Goal: Task Accomplishment & Management: Use online tool/utility

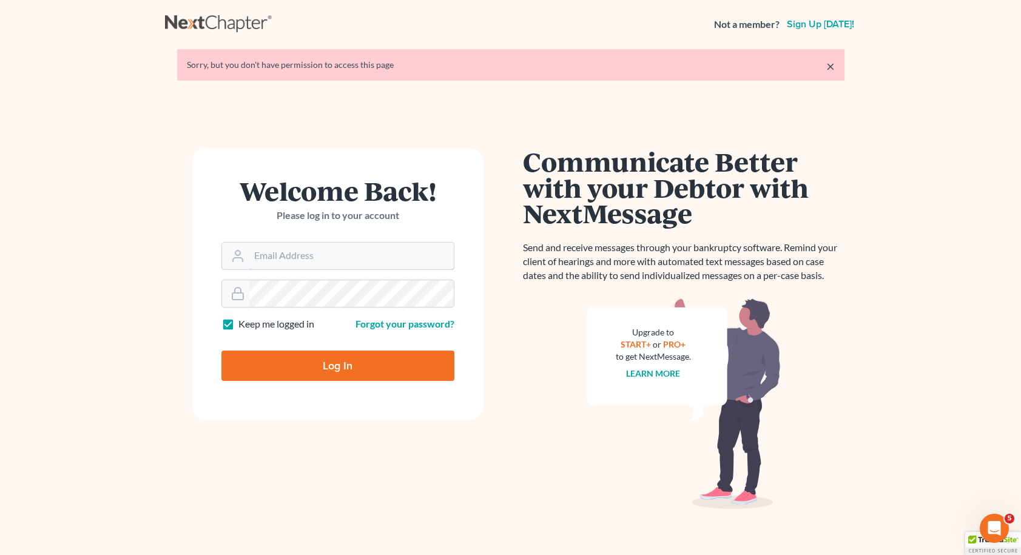
type input "[EMAIL_ADDRESS][DOMAIN_NAME]"
click at [337, 365] on input "Log In" at bounding box center [337, 366] width 233 height 30
type input "Thinking..."
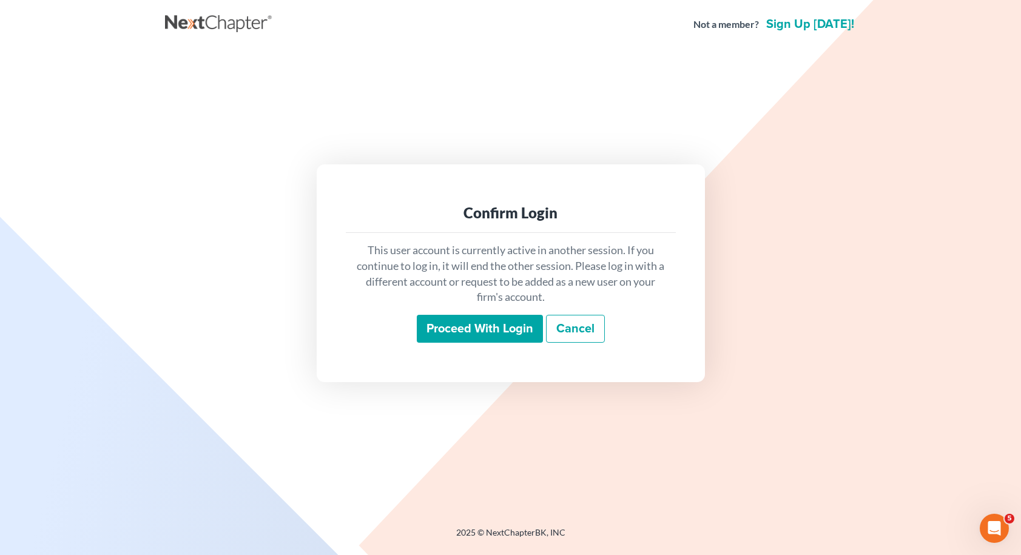
click at [522, 328] on input "Proceed with login" at bounding box center [480, 329] width 126 height 28
